Goal: Feedback & Contribution: Submit feedback/report problem

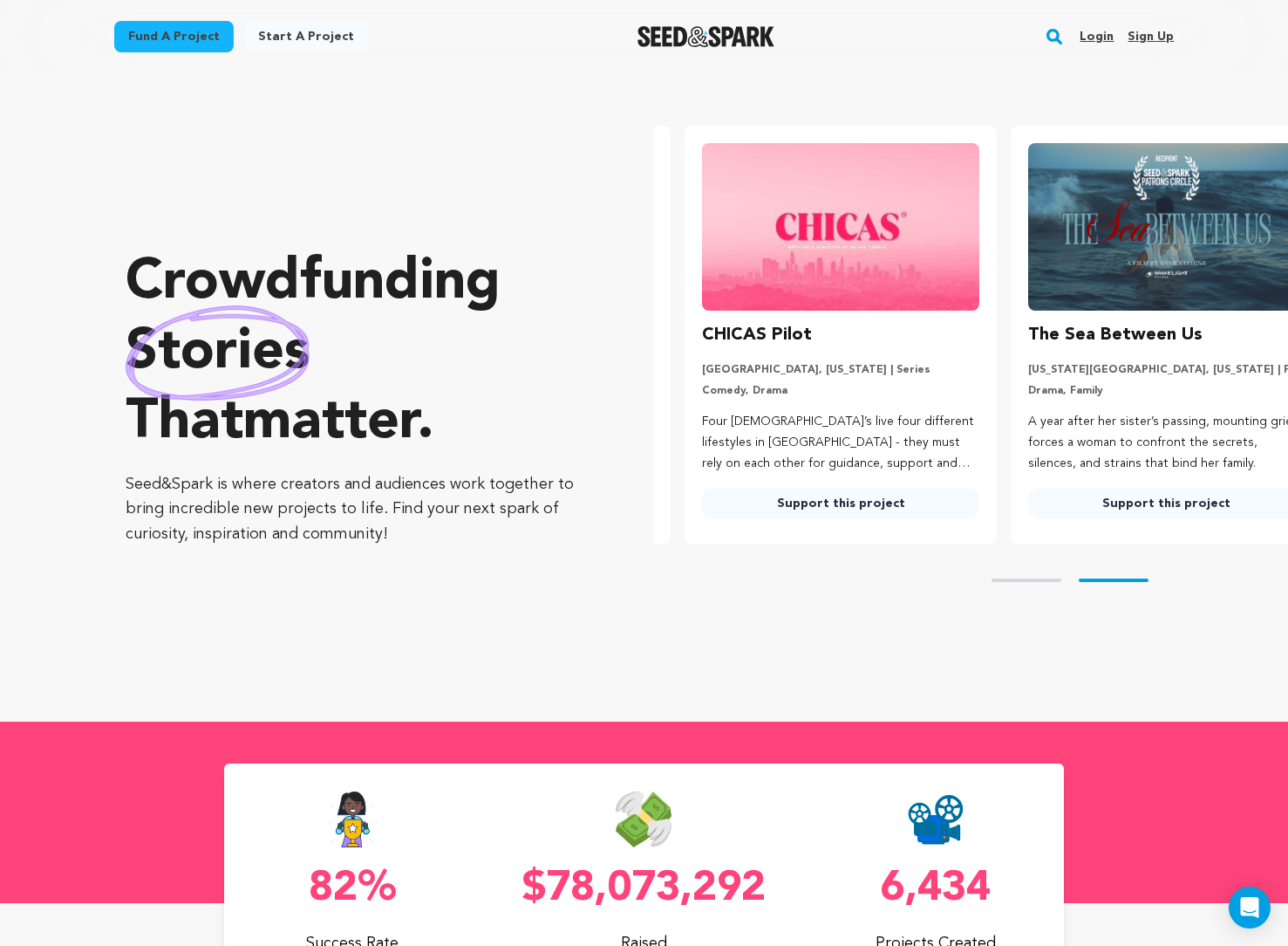
scroll to position [0, 340]
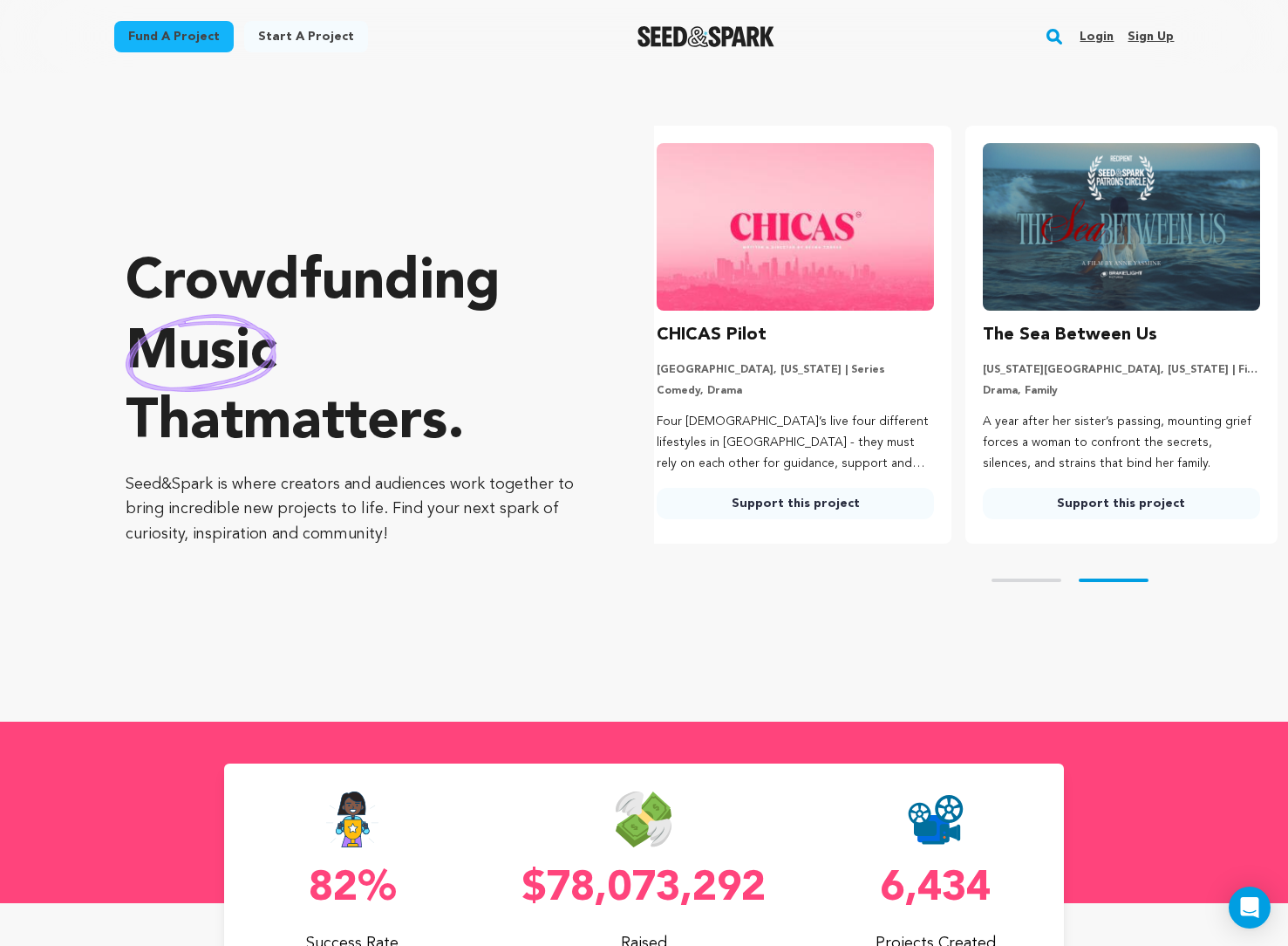
click at [1097, 38] on link "Login" at bounding box center [1097, 36] width 34 height 28
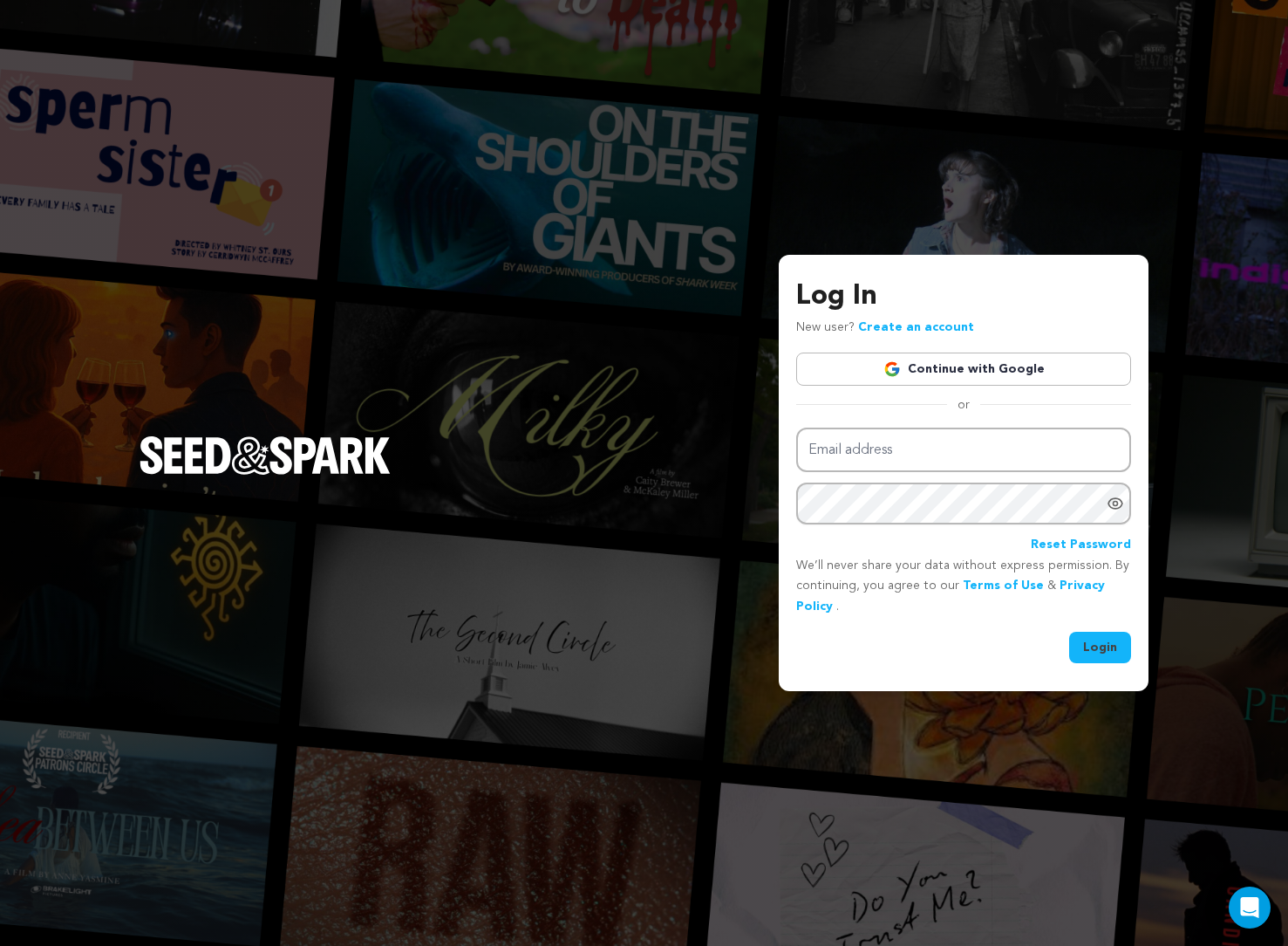
click at [996, 364] on link "Continue with Google" at bounding box center [963, 369] width 335 height 33
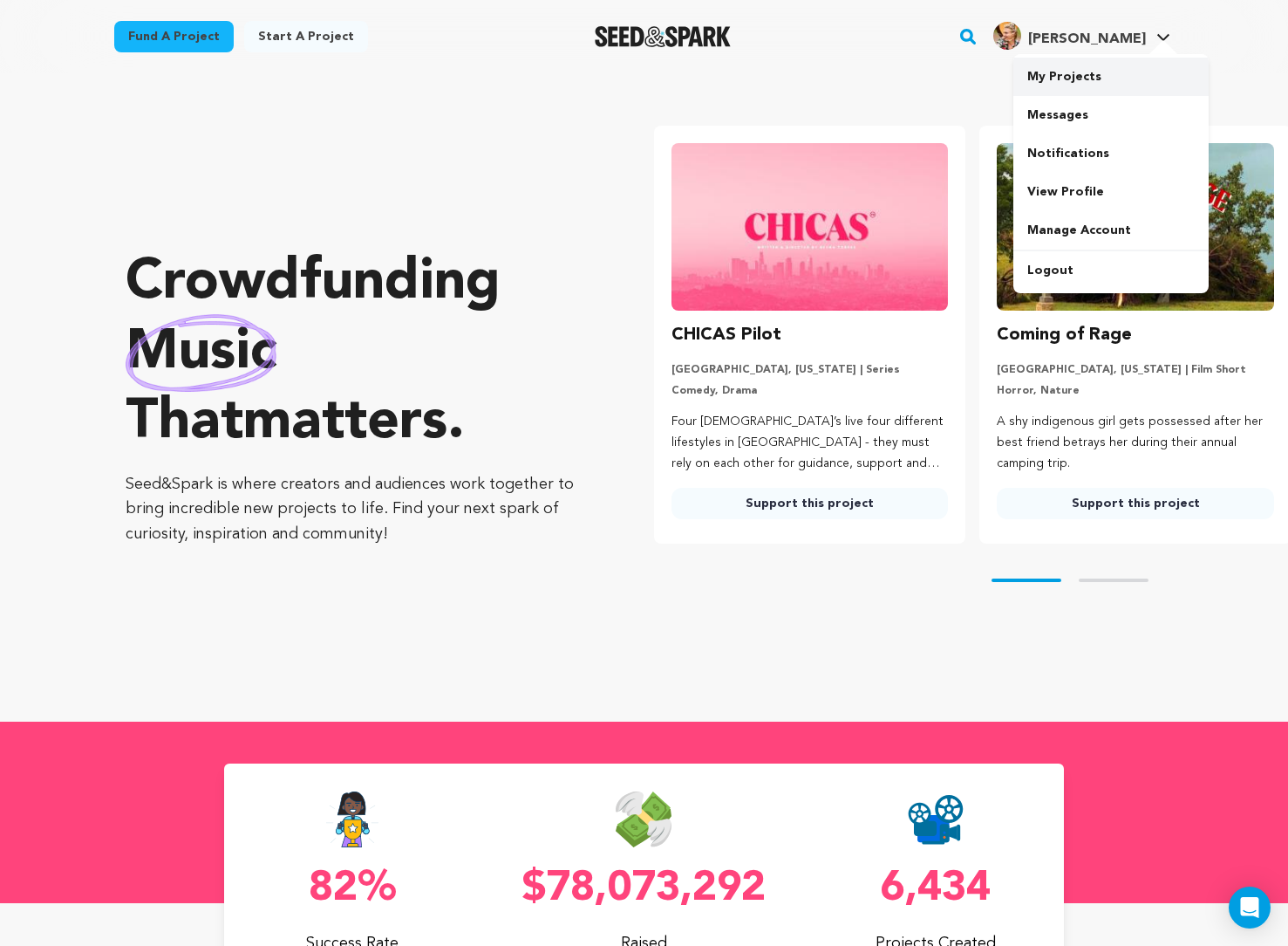
click at [1074, 82] on link "My Projects" at bounding box center [1111, 77] width 195 height 39
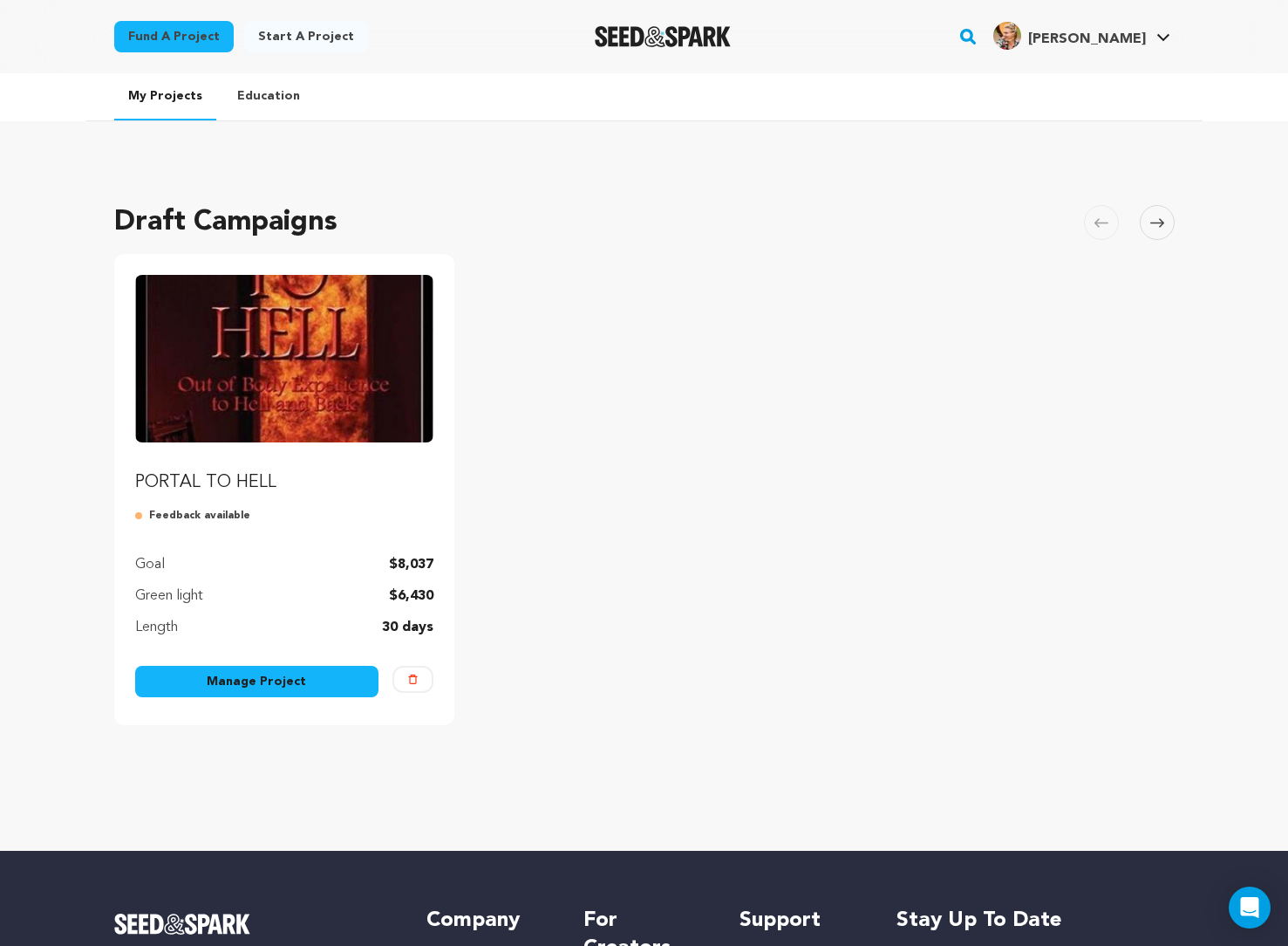
click at [312, 364] on img "Fund PORTAL TO HELL" at bounding box center [285, 358] width 300 height 167
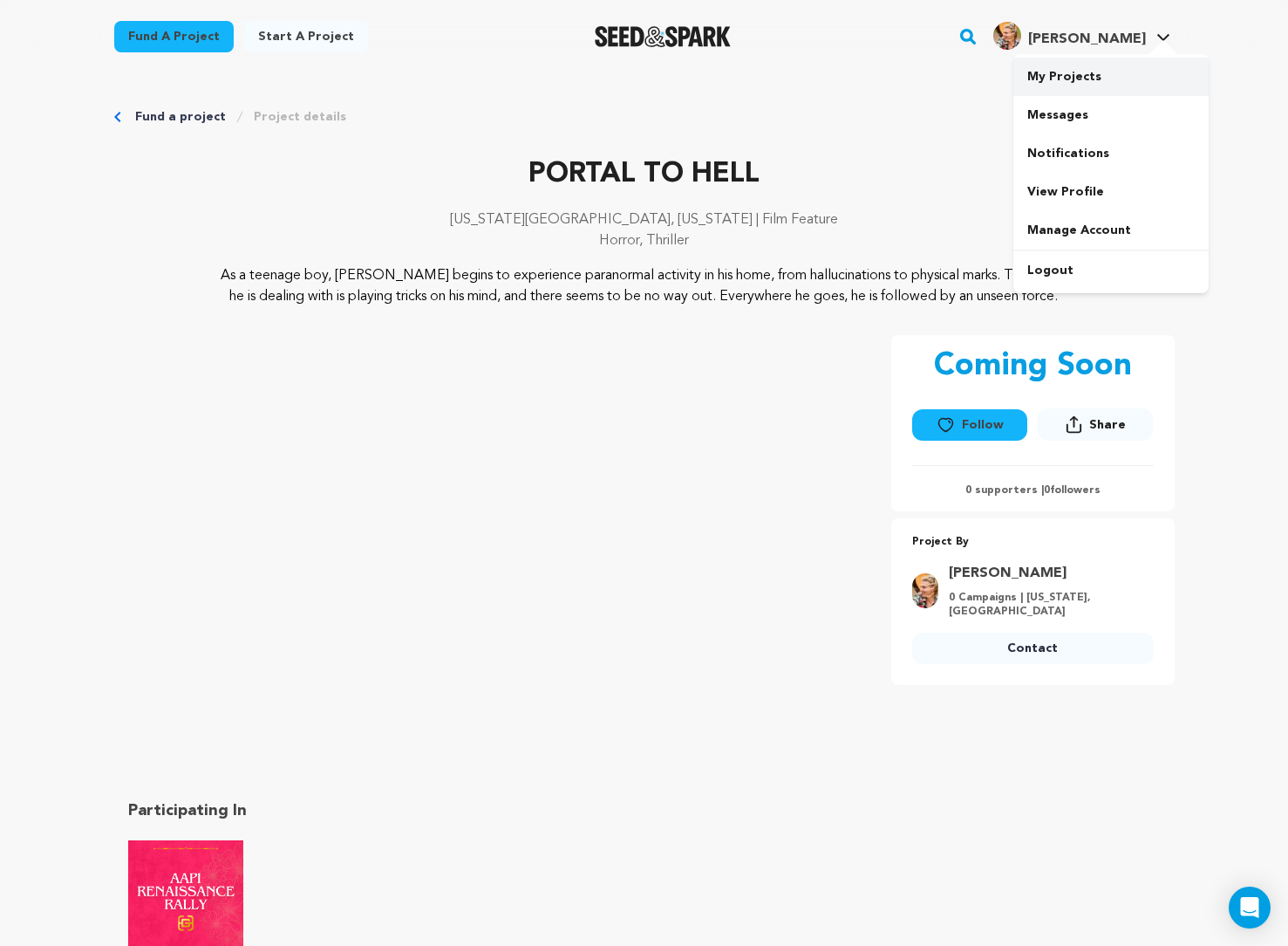
click at [1085, 75] on link "My Projects" at bounding box center [1111, 77] width 195 height 39
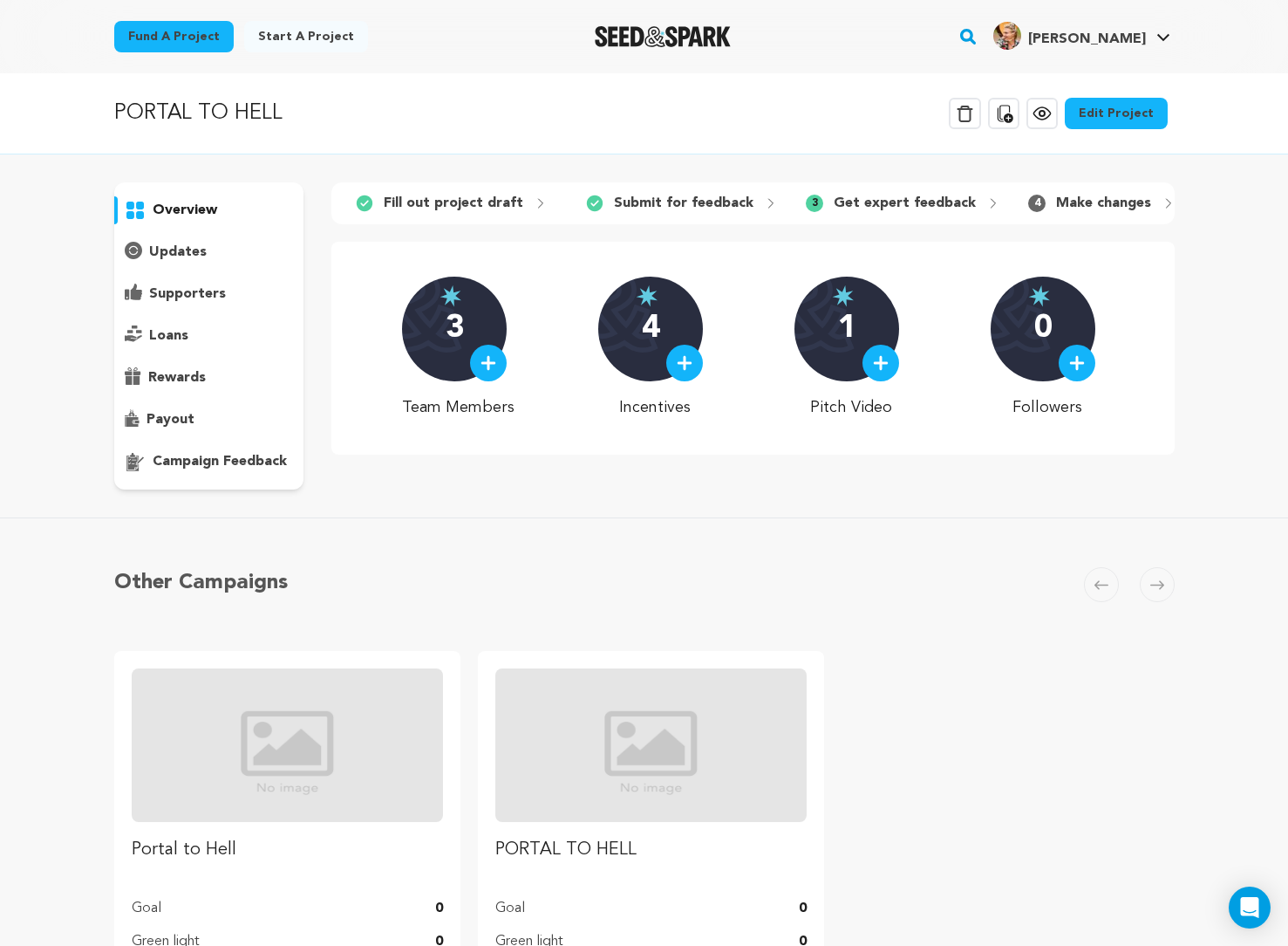
click at [866, 207] on p "Get expert feedback" at bounding box center [904, 204] width 142 height 21
click at [188, 249] on p "updates" at bounding box center [178, 252] width 58 height 21
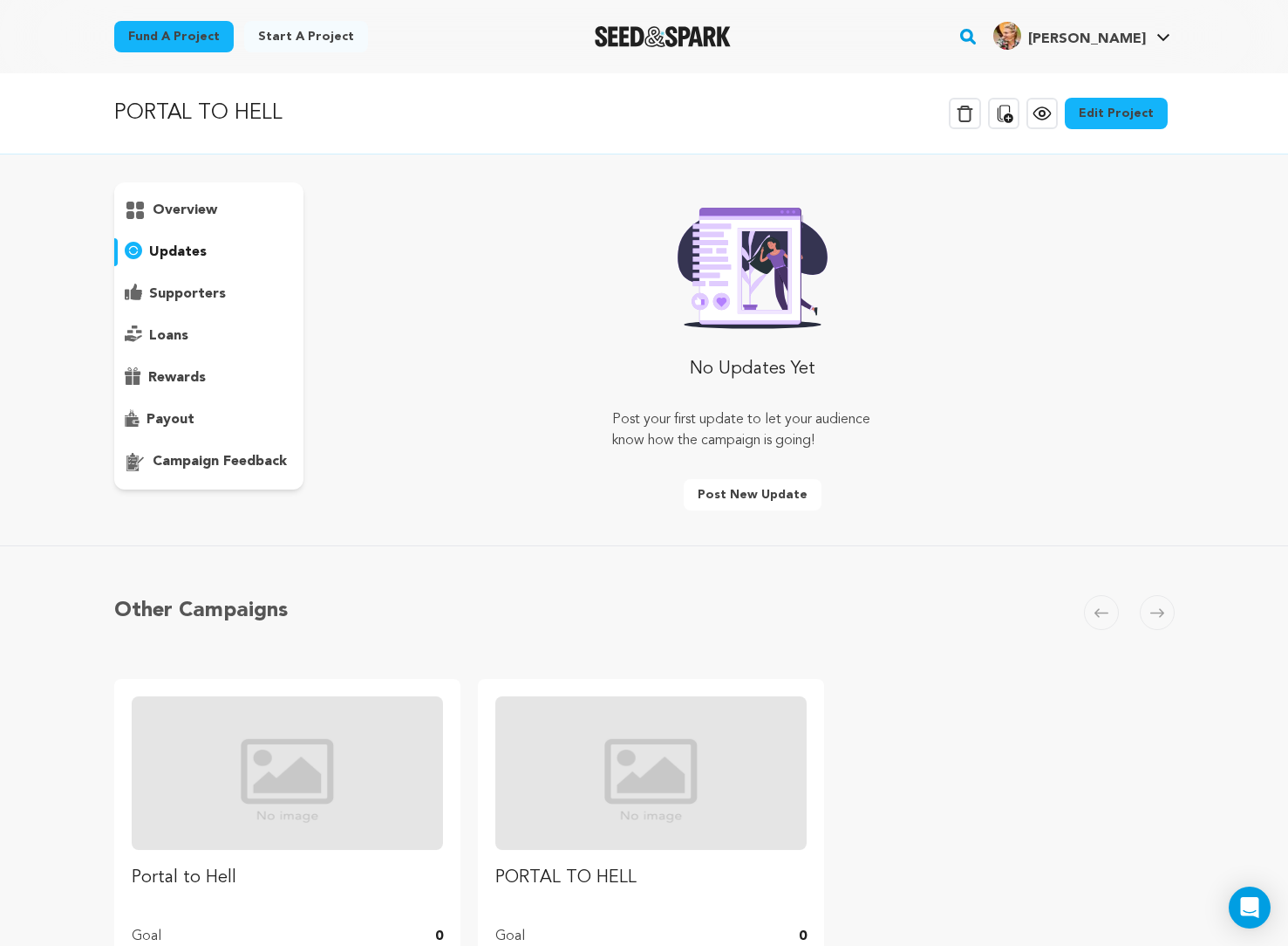
click at [202, 461] on p "campaign feedback" at bounding box center [219, 462] width 134 height 21
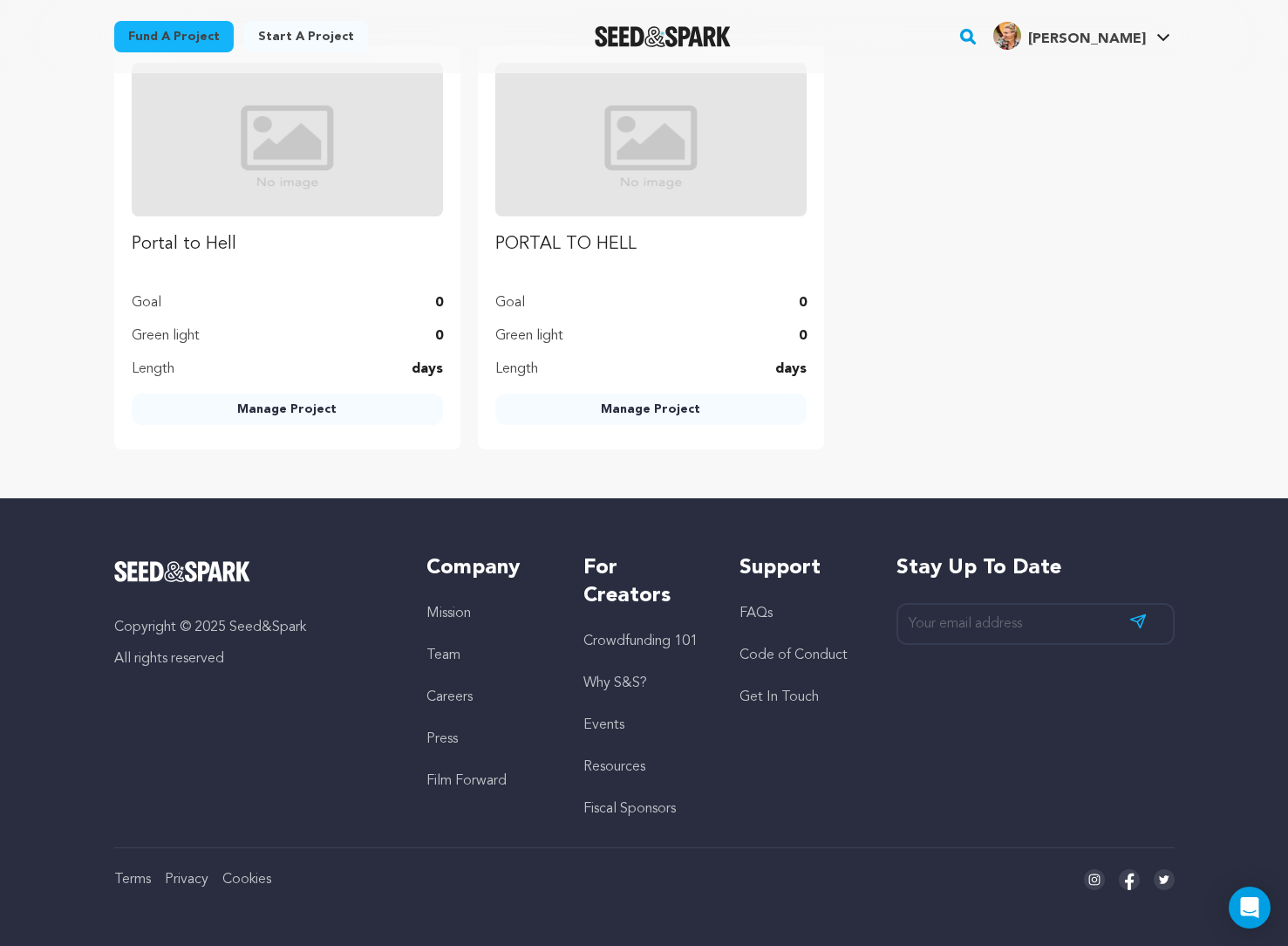
scroll to position [5287, 0]
click at [360, 29] on input "I have read this feedback and finished making changes." at bounding box center [363, 18] width 21 height 21
checkbox input "true"
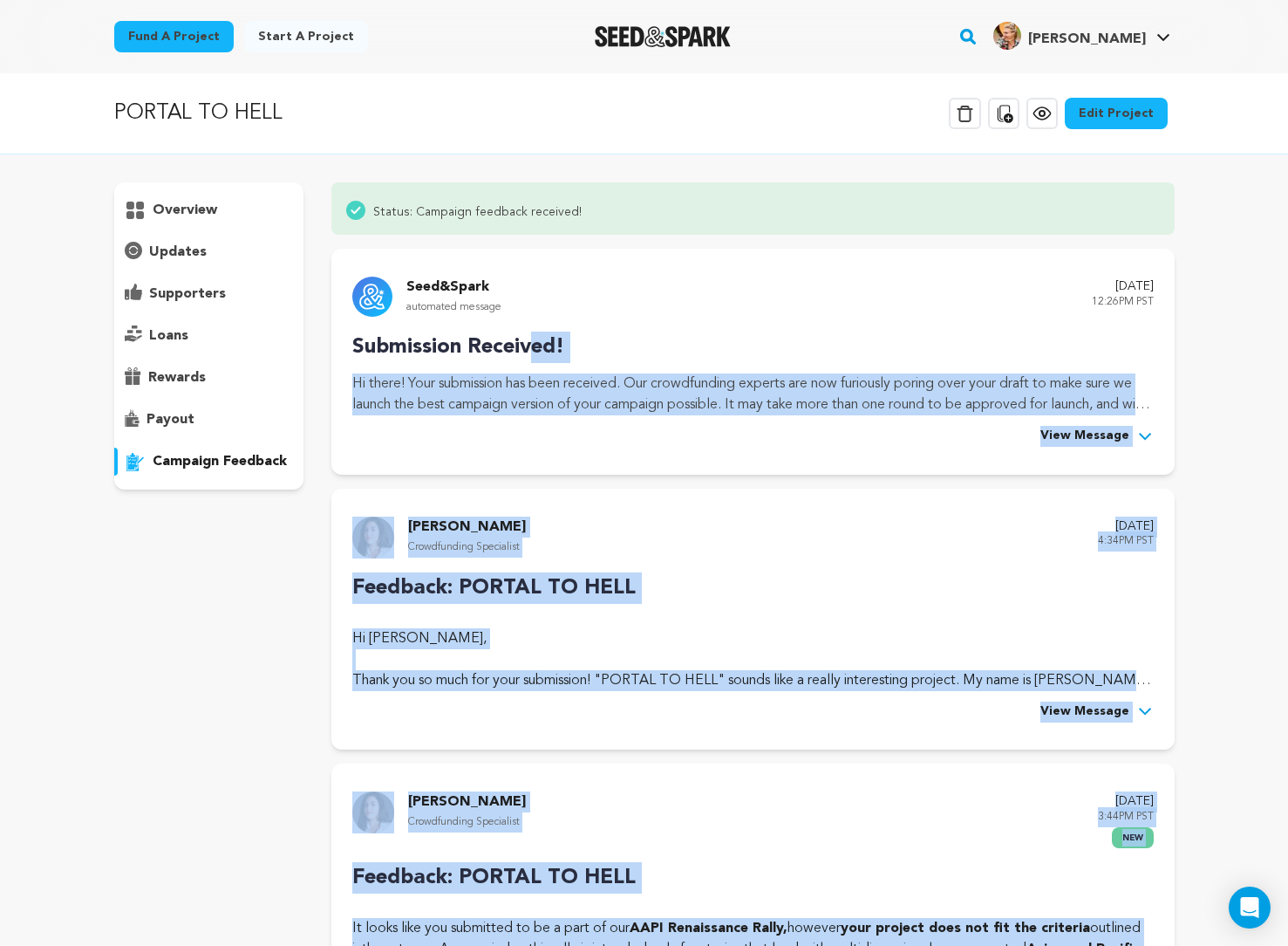
scroll to position [0, 0]
drag, startPoint x: 750, startPoint y: 620, endPoint x: 354, endPoint y: 337, distance: 486.7
click at [354, 337] on div "Status: Campaign feedback received! Seed&Spark automated message April 28, 2025…" at bounding box center [753, 688] width 843 height 1011
copy div "Submission Received! Hi there! Your submission has been received. Our crowdfund…"
